Goal: Task Accomplishment & Management: Complete application form

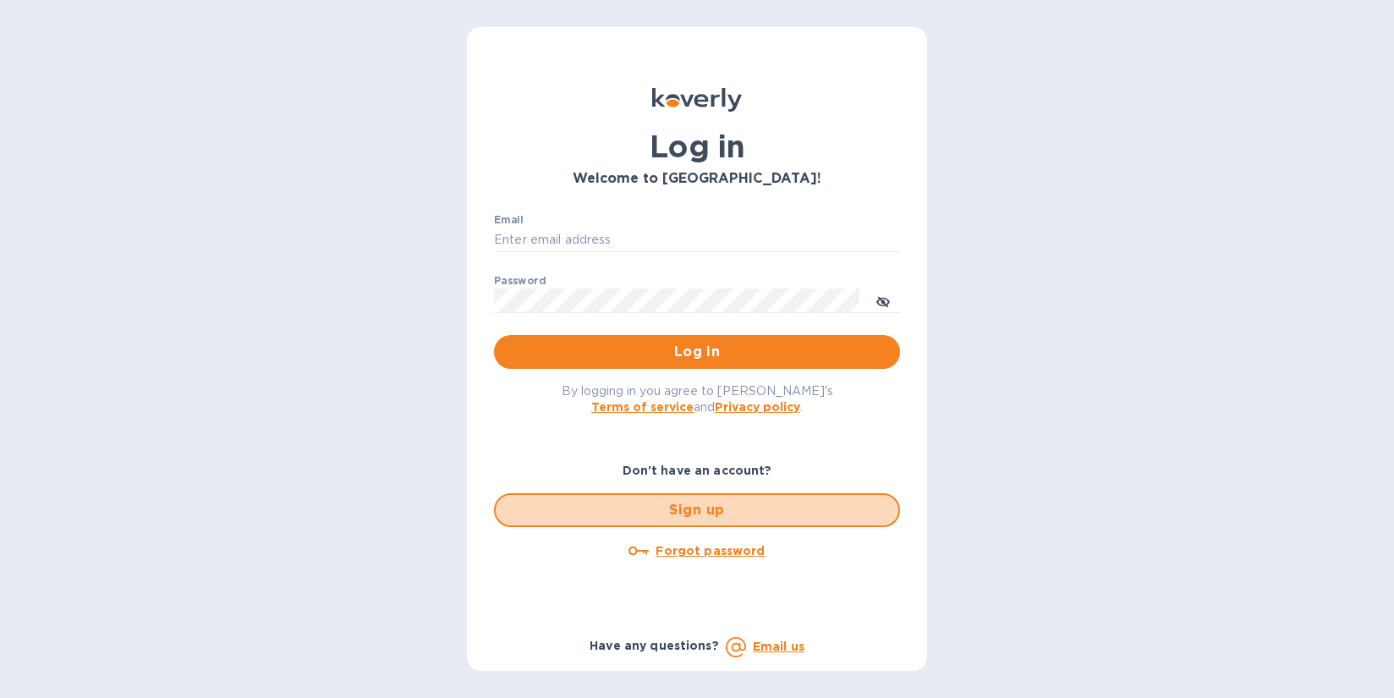
click at [619, 507] on span "Sign up" at bounding box center [697, 510] width 376 height 20
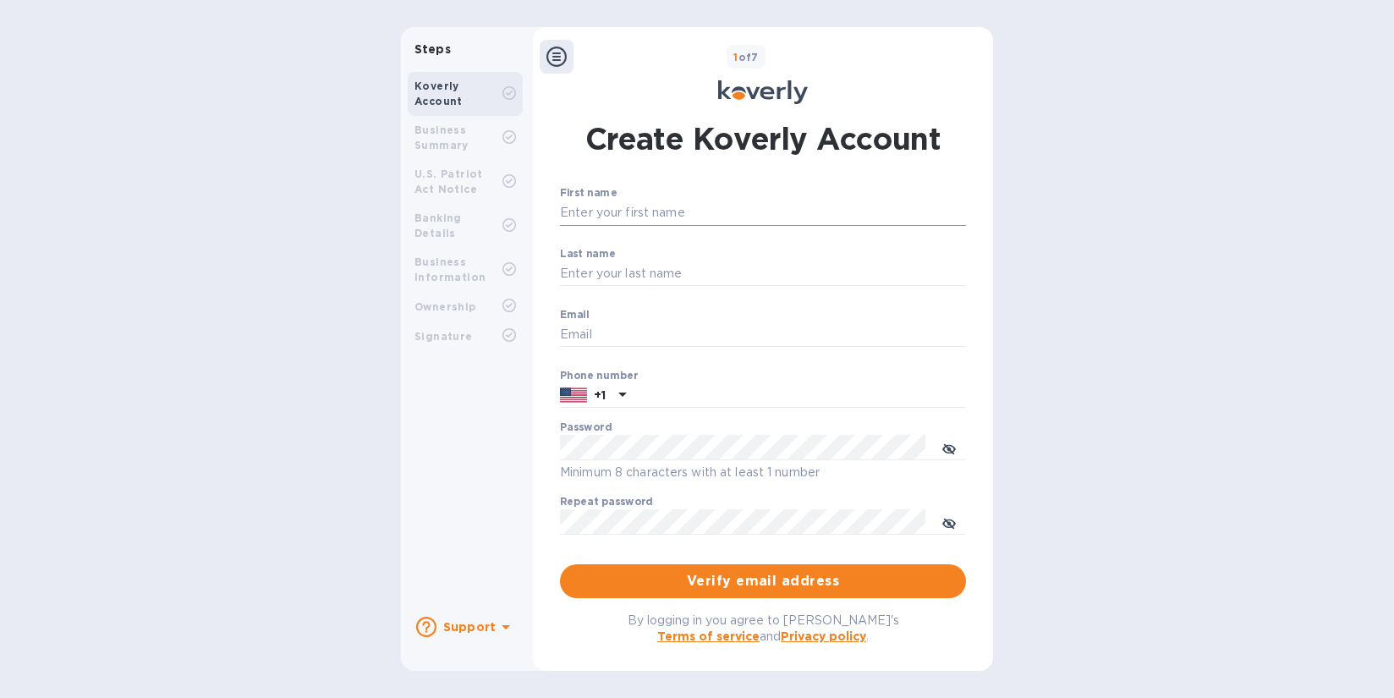
click at [623, 210] on input "First name" at bounding box center [763, 212] width 406 height 25
type input "[PERSON_NAME]"
click at [601, 268] on input "Last name" at bounding box center [763, 273] width 406 height 25
type input "Lametrie"
click at [578, 331] on input "Email" at bounding box center [763, 334] width 406 height 25
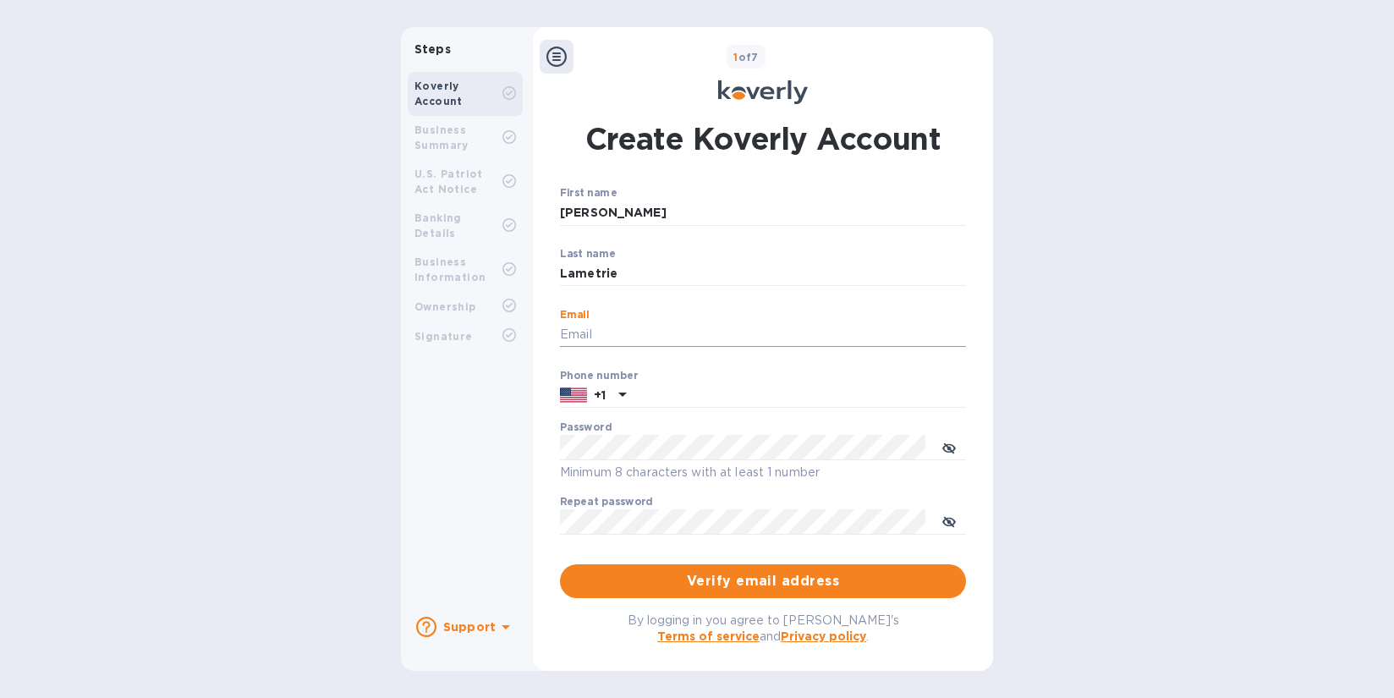
type input "[EMAIL_ADDRESS][DOMAIN_NAME]"
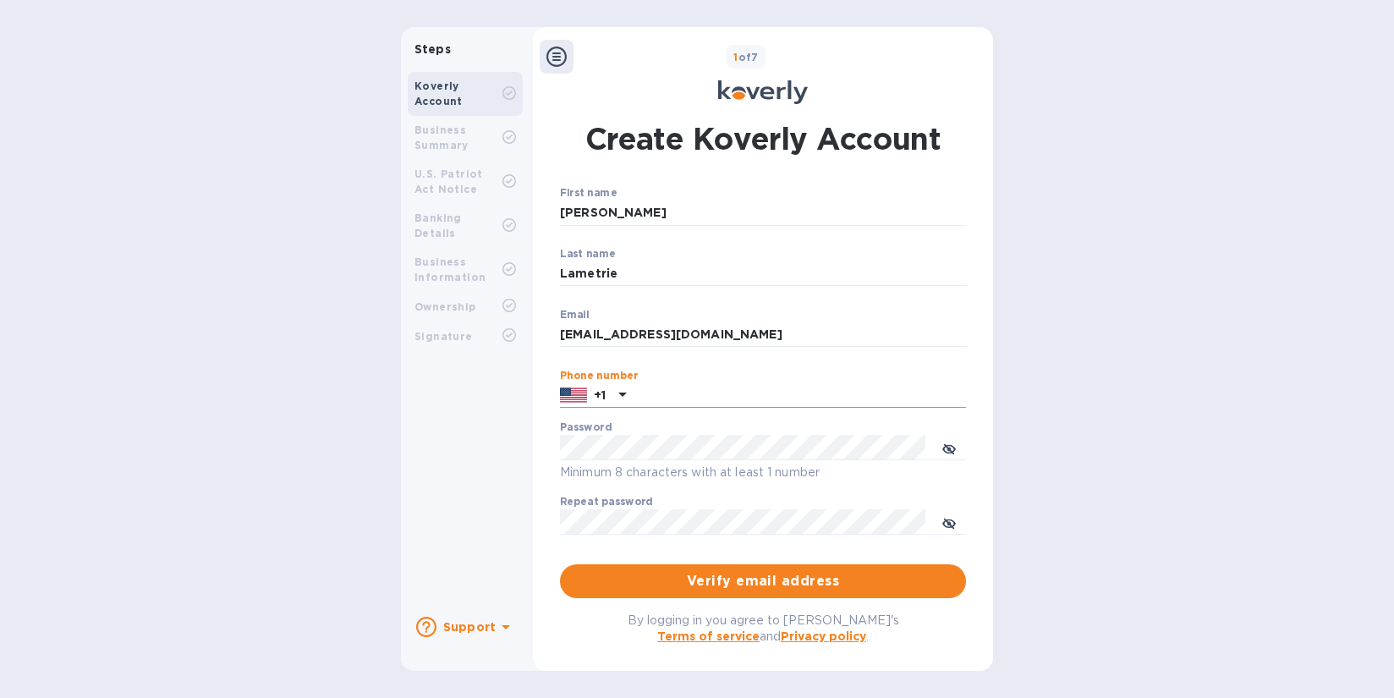
click at [667, 392] on input "text" at bounding box center [799, 395] width 333 height 25
type input "9177562525"
click at [696, 583] on span "Verify email address" at bounding box center [762, 581] width 379 height 20
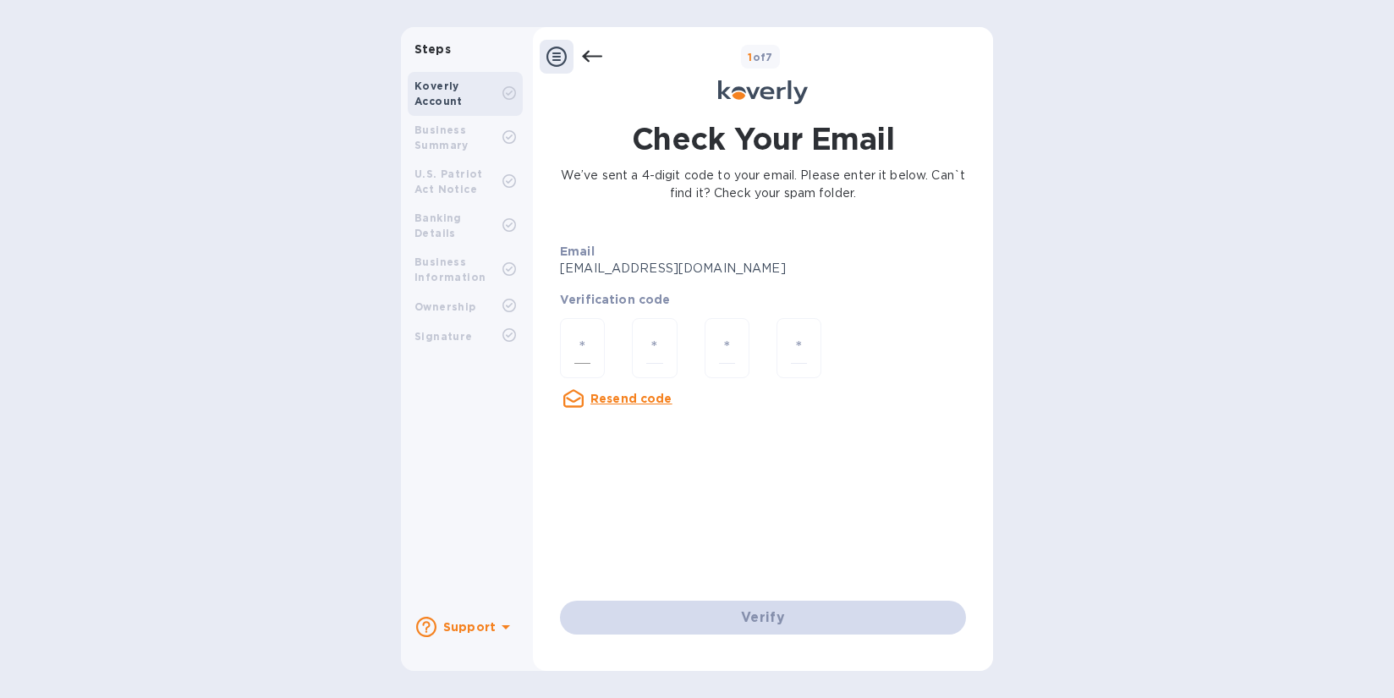
click at [585, 343] on input "number" at bounding box center [582, 347] width 16 height 31
type input "9"
type input "2"
type input "8"
type input "4"
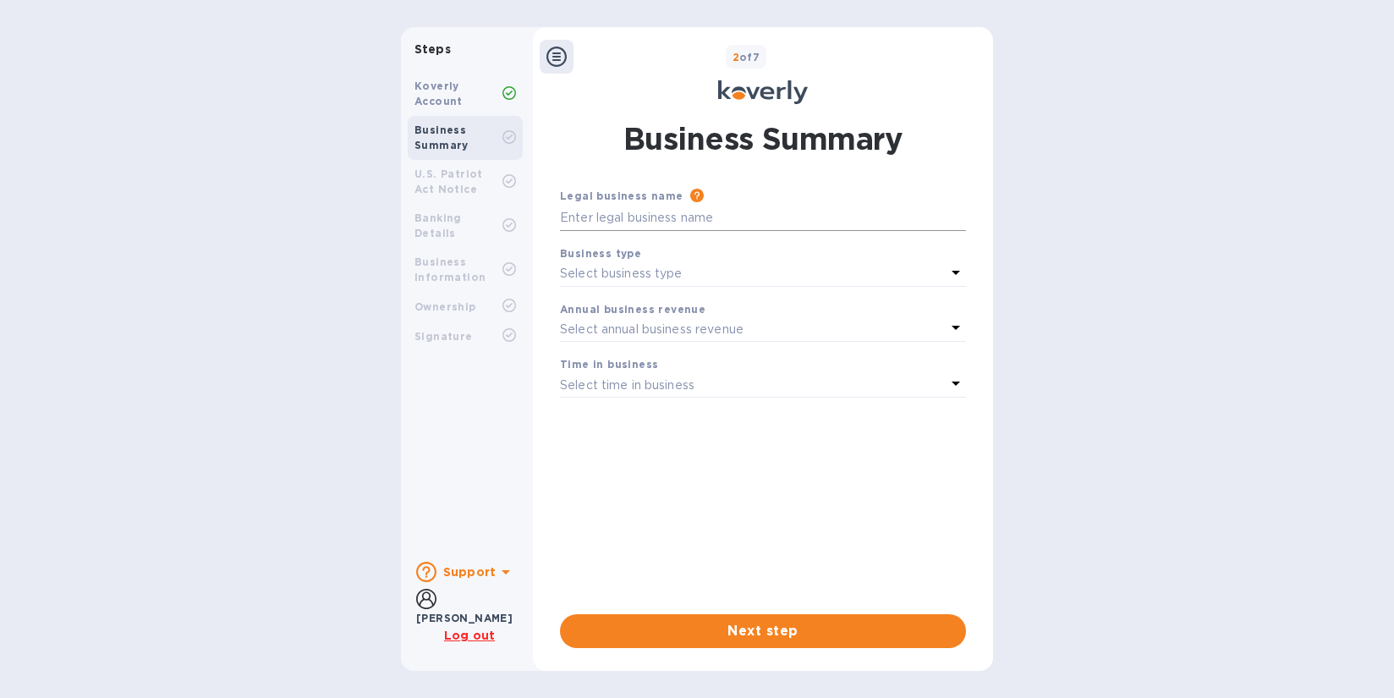
click at [657, 211] on input "text" at bounding box center [763, 218] width 406 height 25
click at [711, 222] on input "text" at bounding box center [763, 218] width 406 height 25
type input "Wine Mc2 Selection"
click at [901, 276] on div "Select business type" at bounding box center [753, 274] width 386 height 24
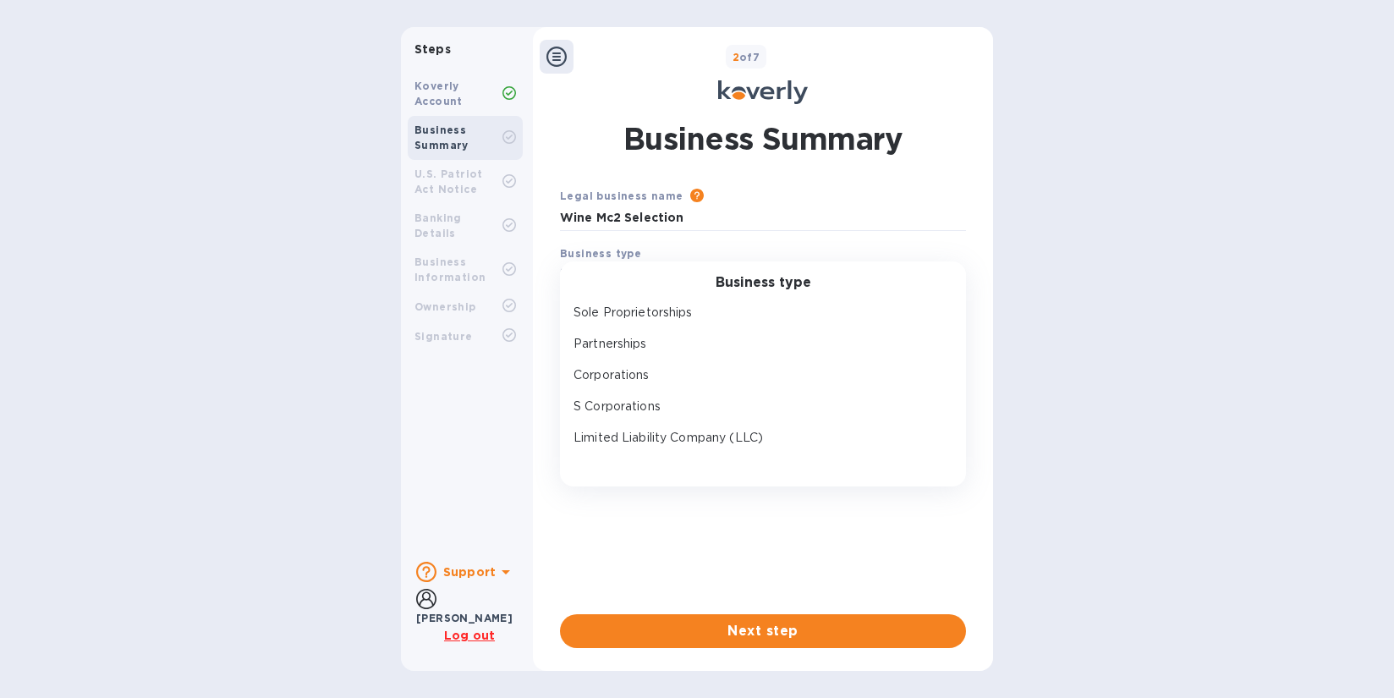
click at [659, 372] on p "Corporations" at bounding box center [755, 375] width 365 height 18
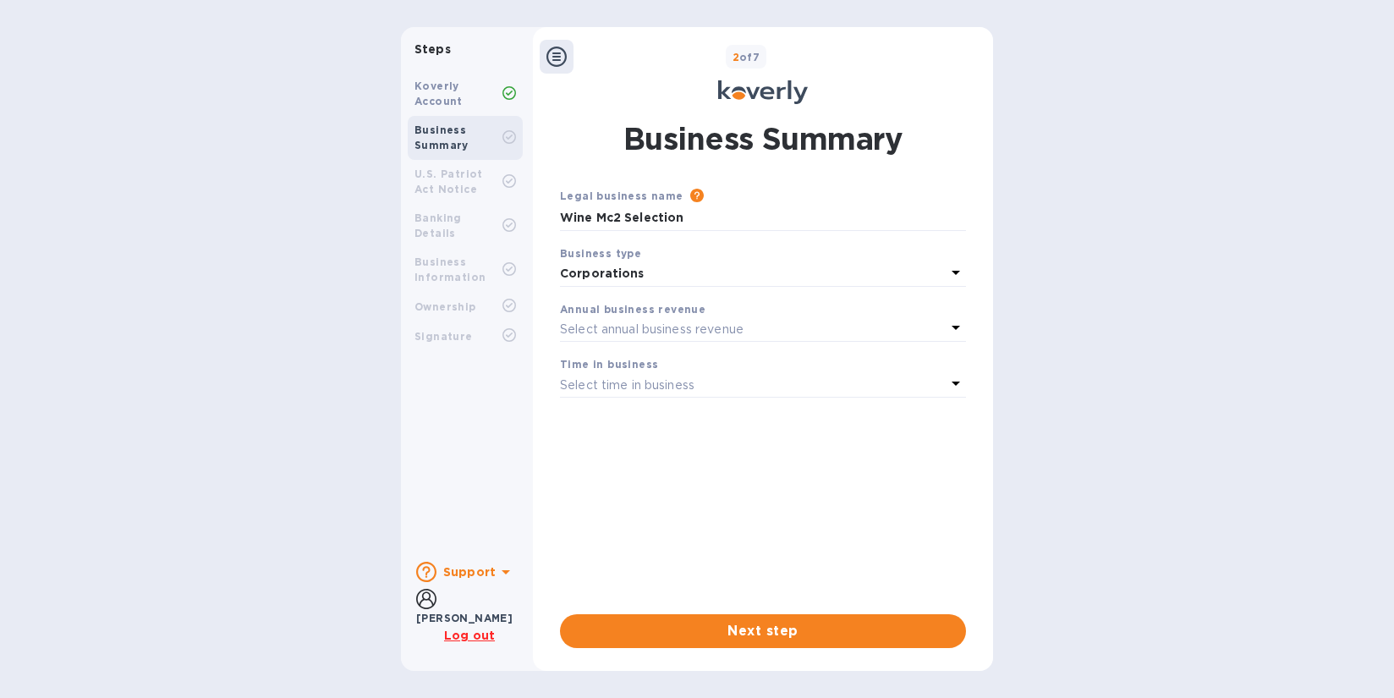
click at [755, 323] on div "Select annual business revenue" at bounding box center [753, 329] width 386 height 24
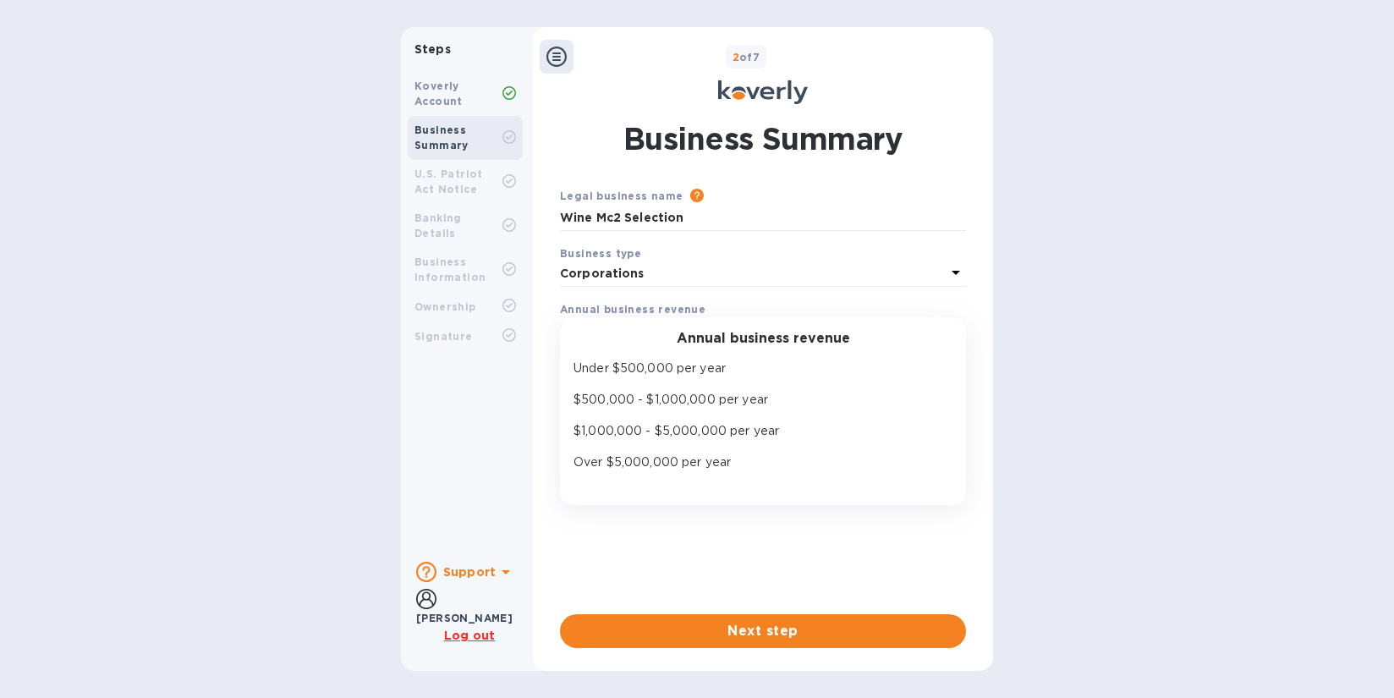
click at [662, 368] on p "Under $500,000 per year" at bounding box center [755, 368] width 365 height 18
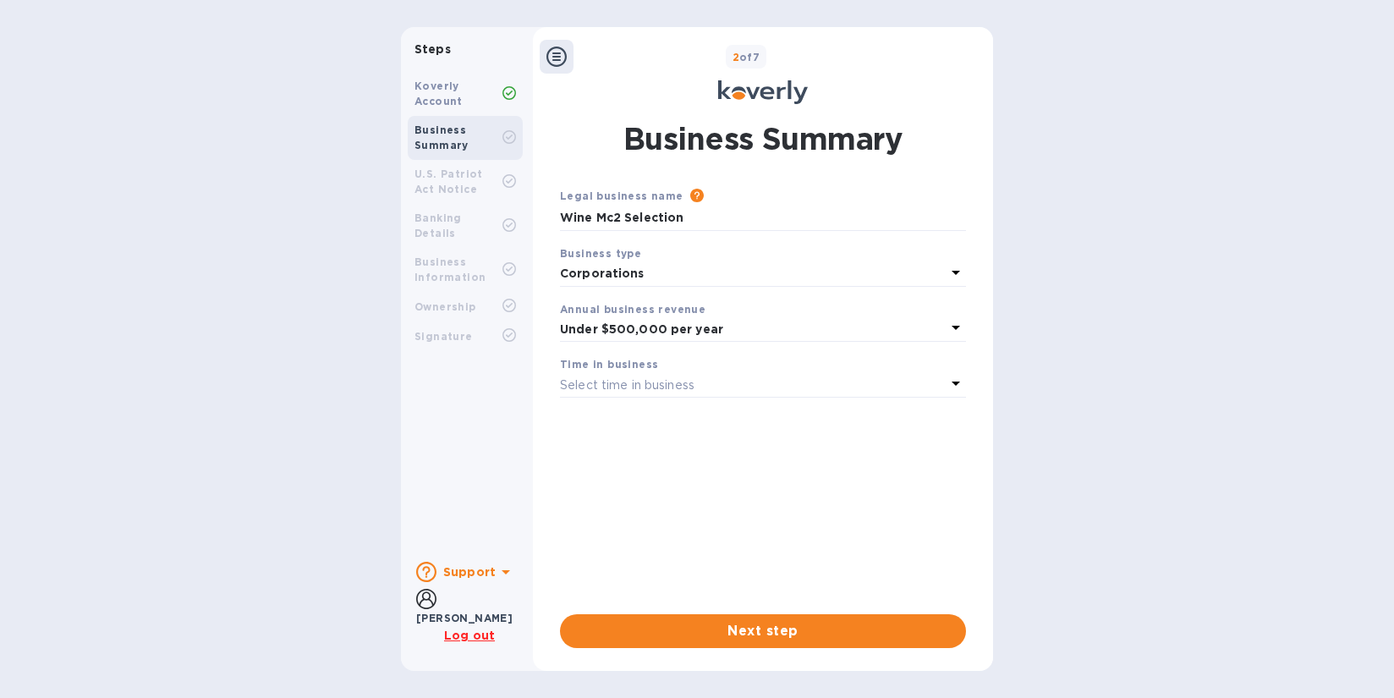
click at [649, 380] on p "Select time in business" at bounding box center [627, 385] width 134 height 18
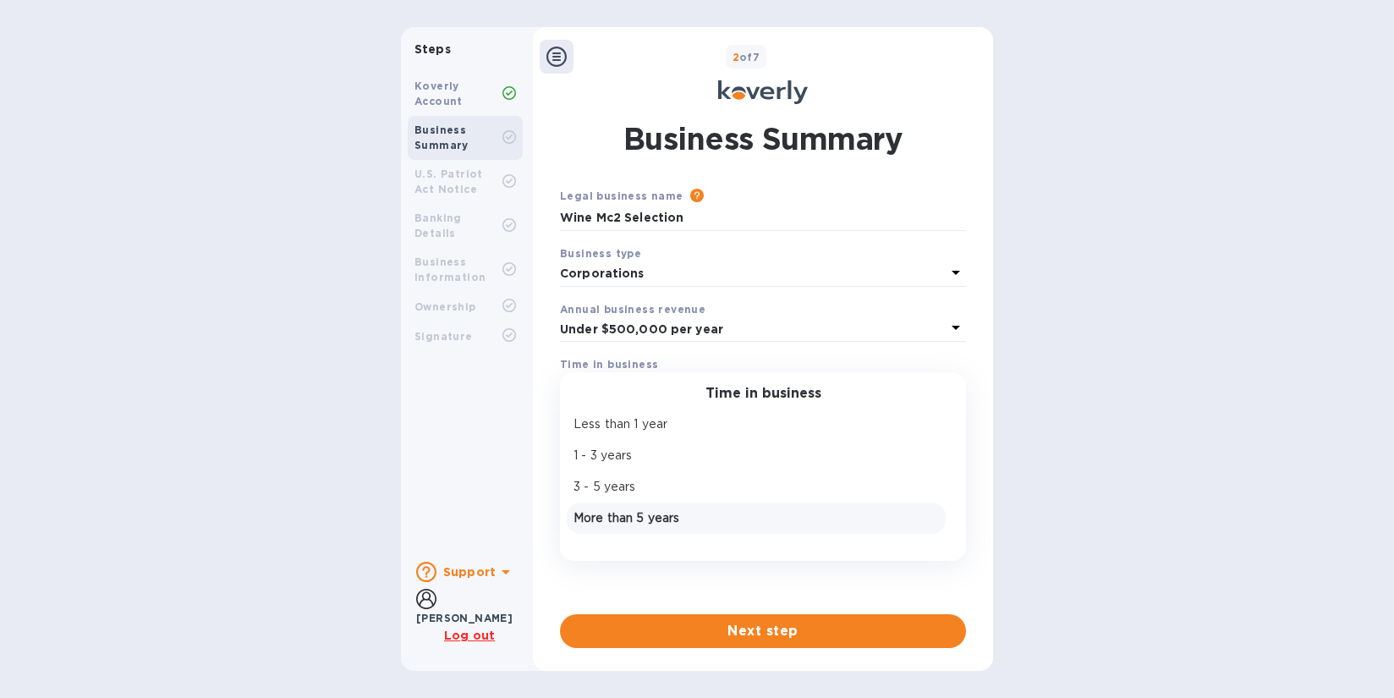
click at [639, 515] on p "More than 5 years" at bounding box center [755, 518] width 365 height 18
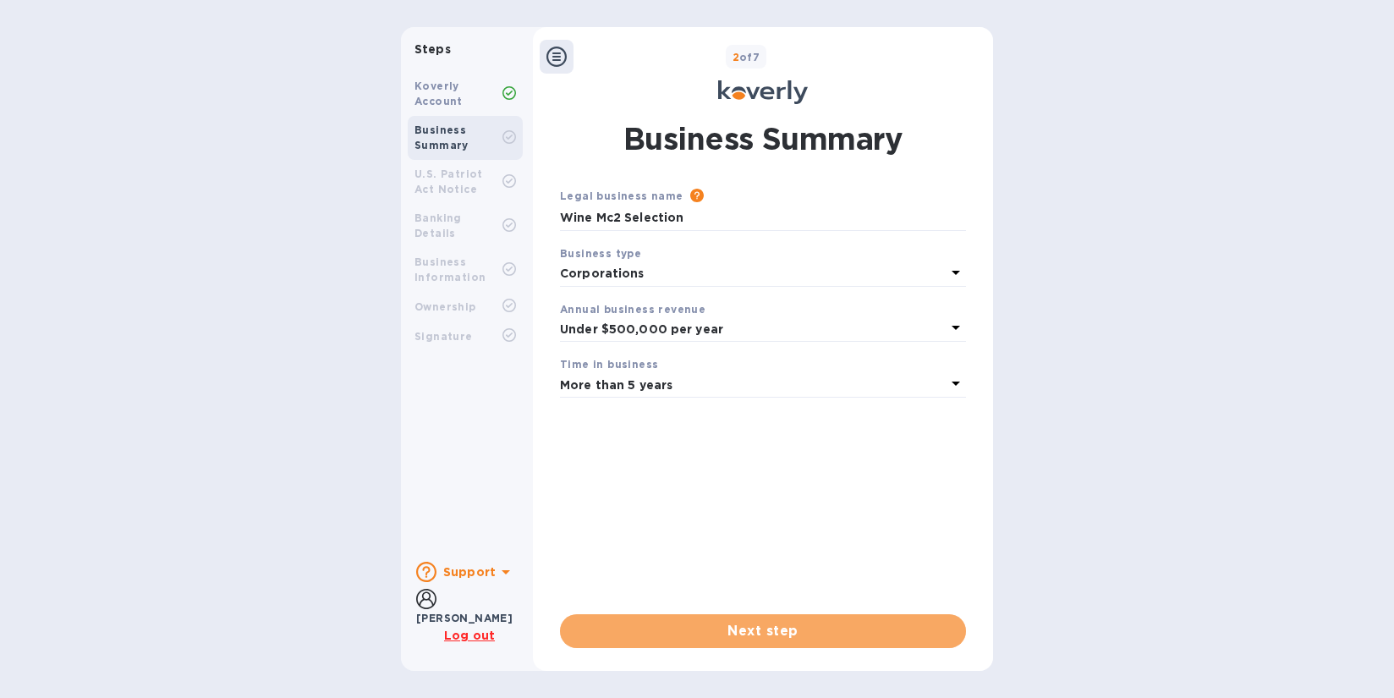
click at [682, 633] on span "Next step" at bounding box center [762, 631] width 379 height 20
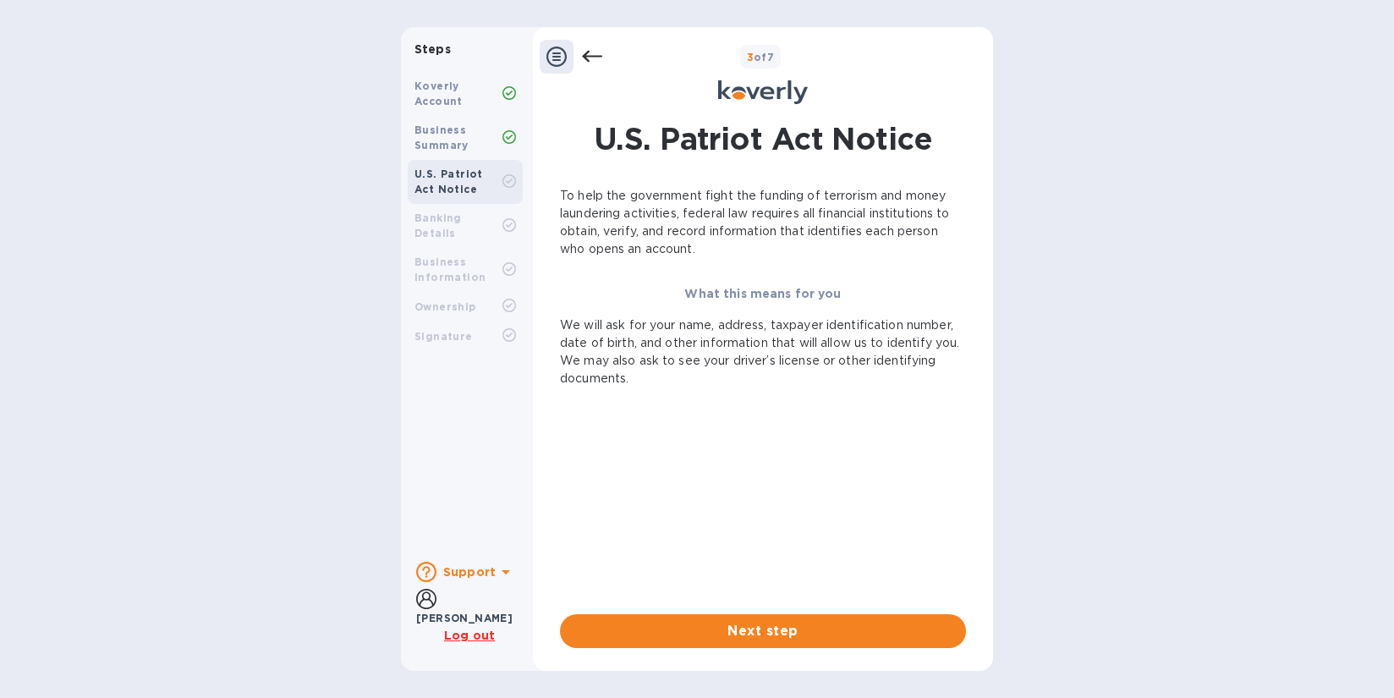
click at [694, 648] on div "U.S. Patriot Act Notice To help the government fight the funding of terrorism a…" at bounding box center [762, 382] width 443 height 551
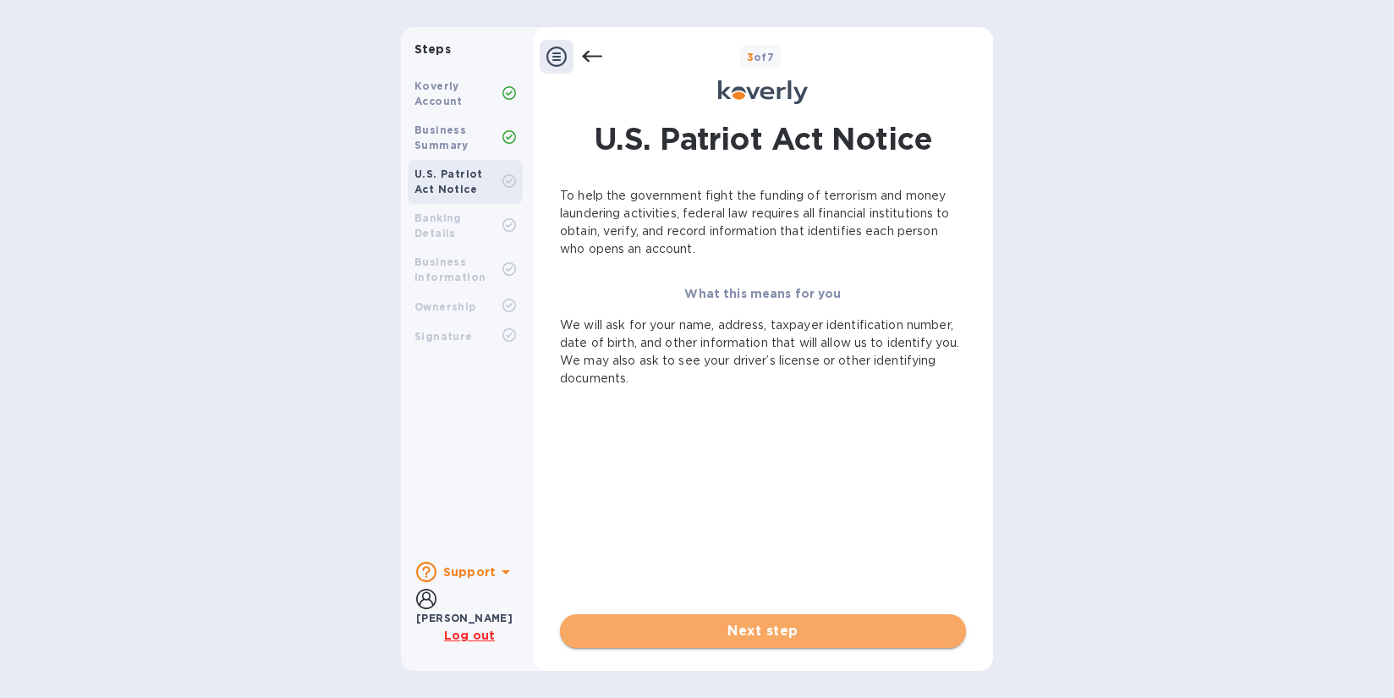
click at [693, 642] on button "Next step" at bounding box center [763, 631] width 406 height 34
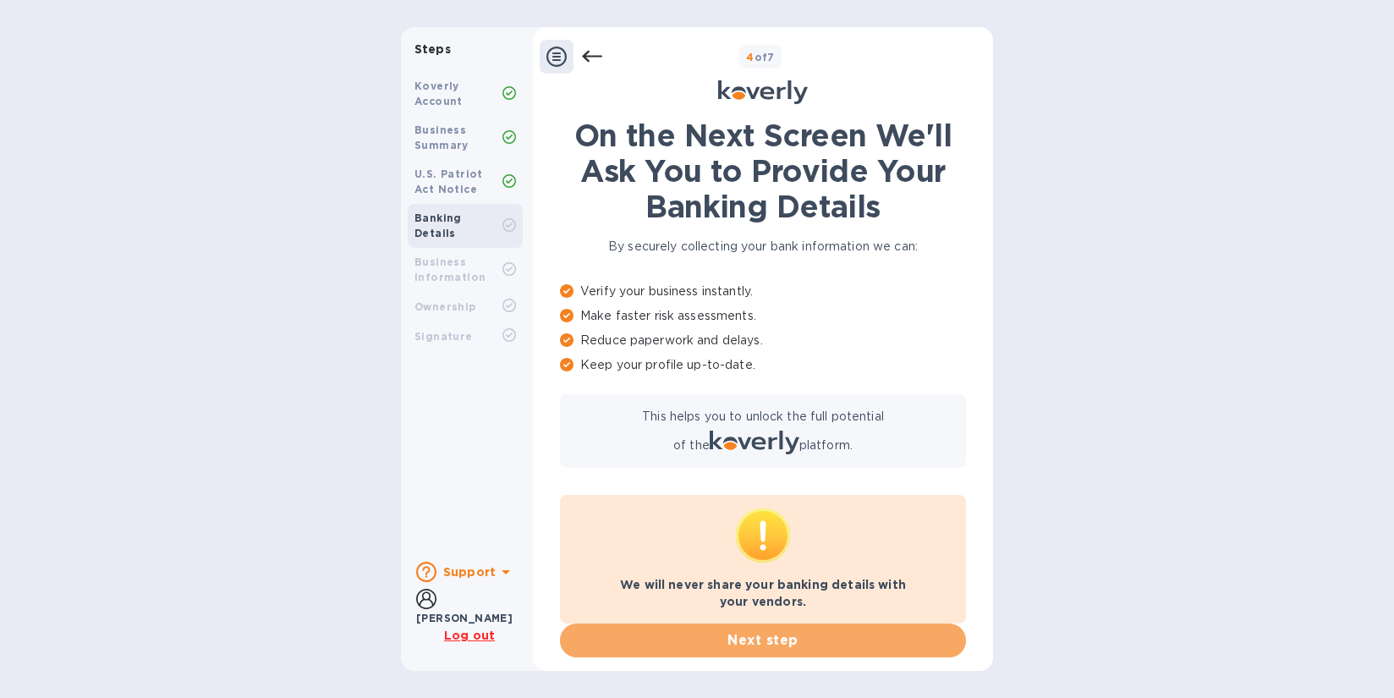
click at [668, 632] on span "Next step" at bounding box center [762, 640] width 379 height 20
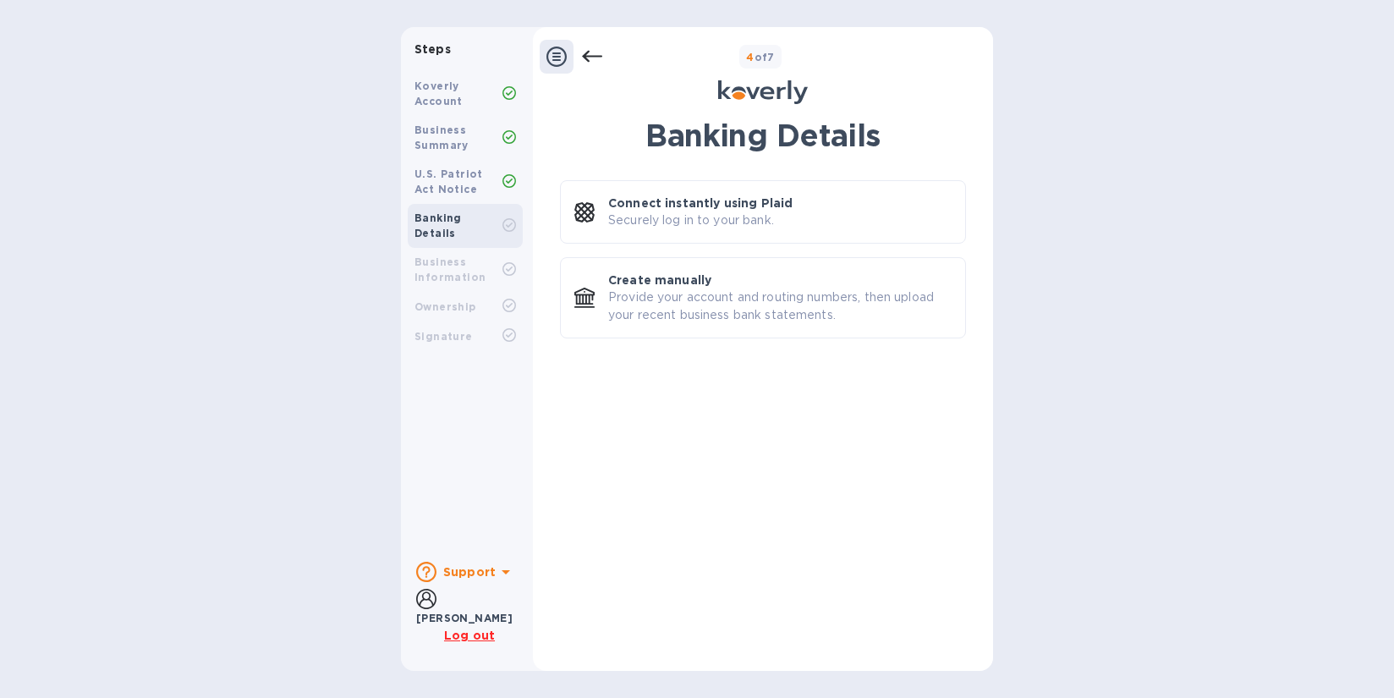
click at [682, 205] on p "Connect instantly using Plaid" at bounding box center [700, 203] width 184 height 17
click at [456, 92] on div "Koverly Account" at bounding box center [458, 94] width 88 height 30
click at [561, 61] on icon at bounding box center [556, 57] width 20 height 20
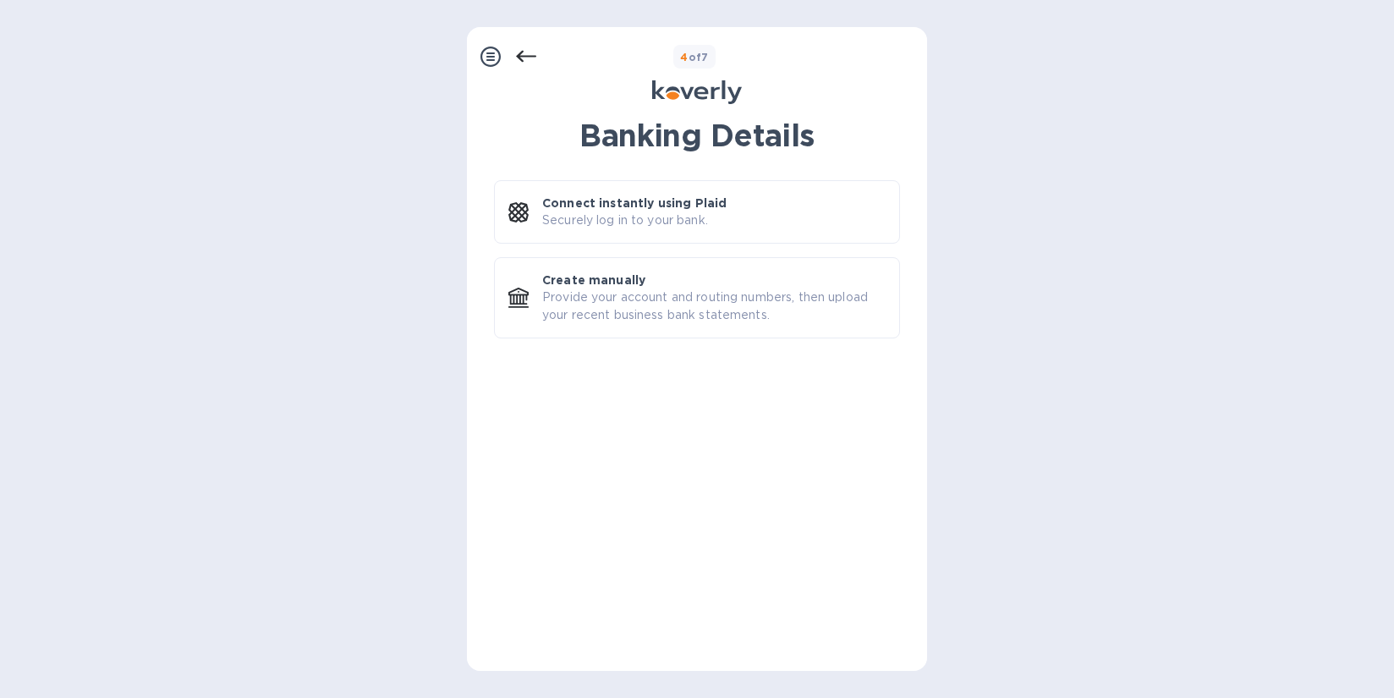
click at [492, 60] on icon at bounding box center [490, 57] width 20 height 20
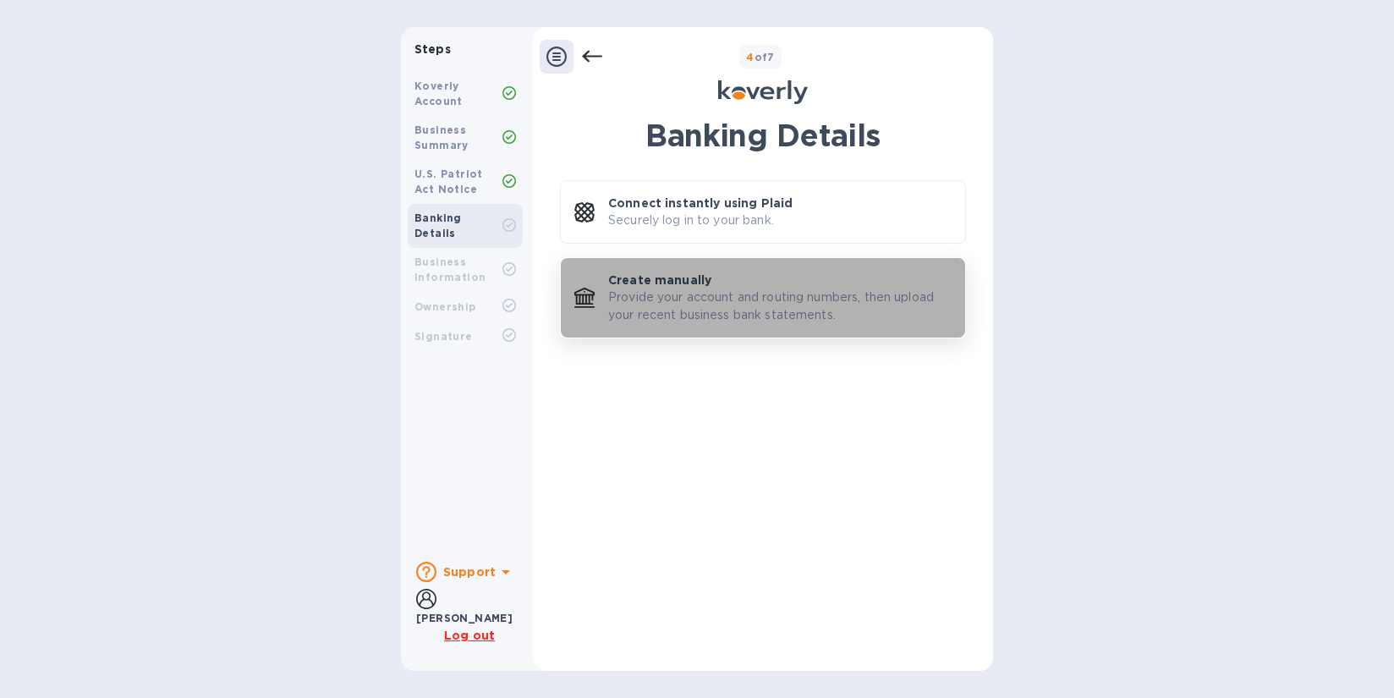
click at [711, 309] on p "Provide your account and routing numbers, then upload your recent business bank…" at bounding box center [779, 306] width 343 height 36
